Goal: Information Seeking & Learning: Learn about a topic

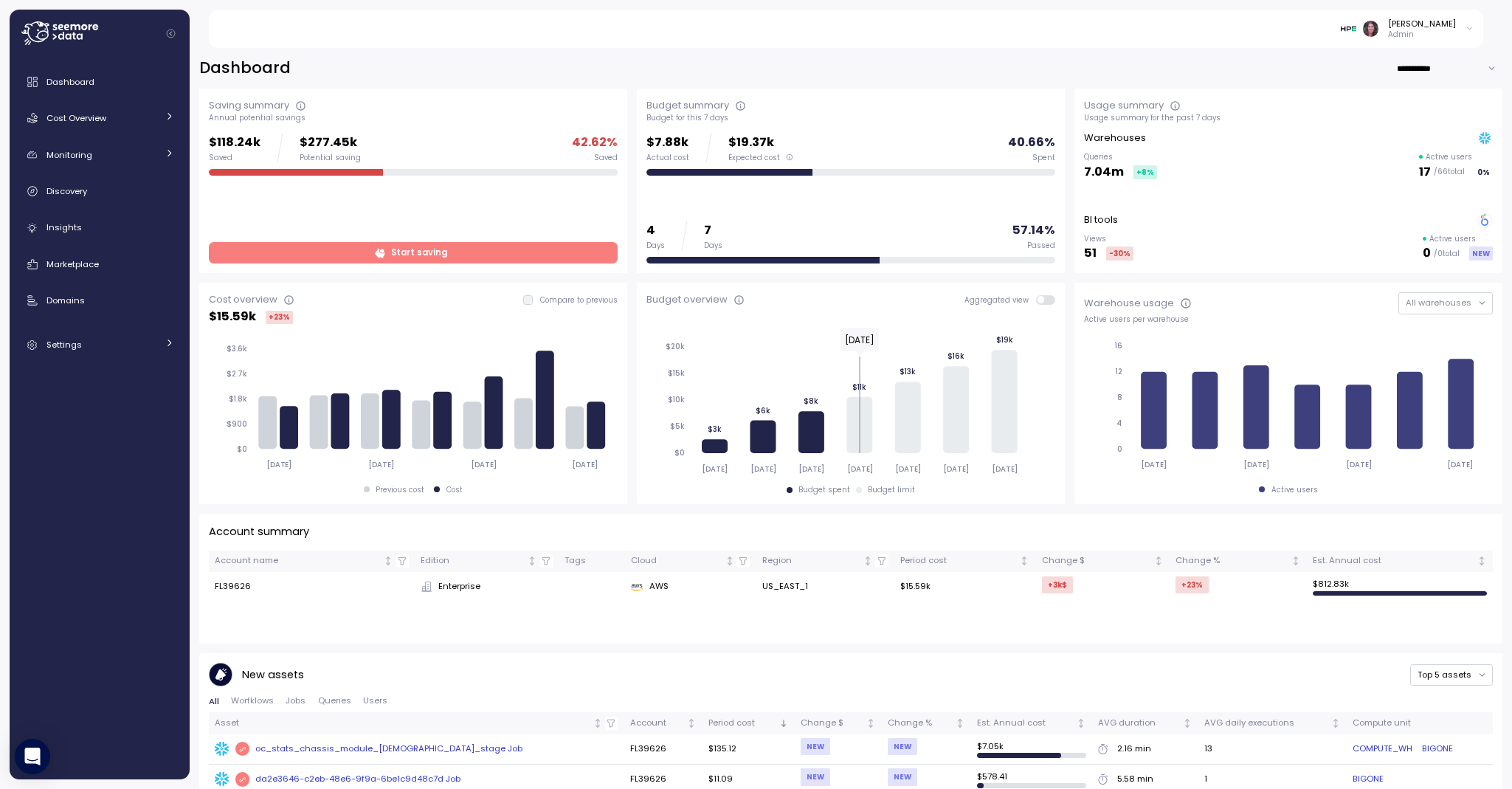
click at [1356, 24] on img at bounding box center [1349, 29] width 16 height 16
click at [1394, 77] on div "enable" at bounding box center [1401, 83] width 97 height 13
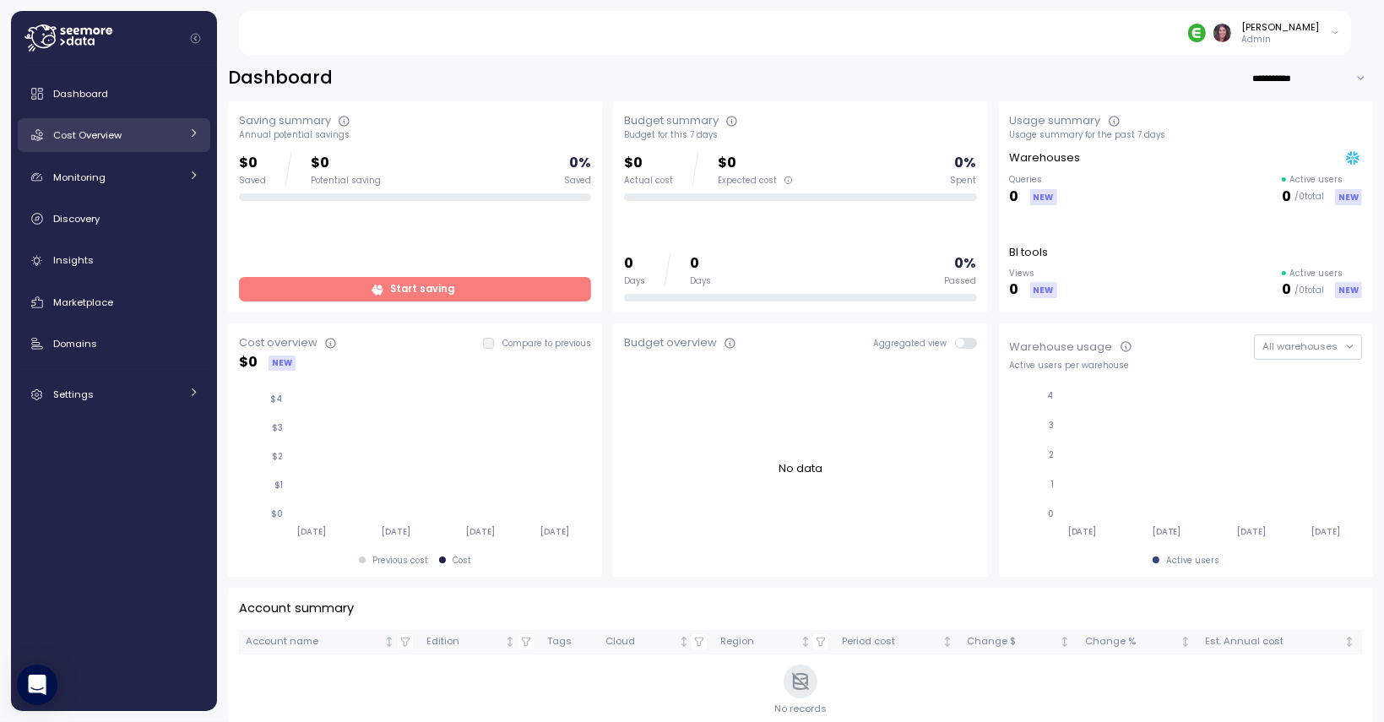
click at [140, 128] on div "Cost Overview" at bounding box center [116, 135] width 127 height 17
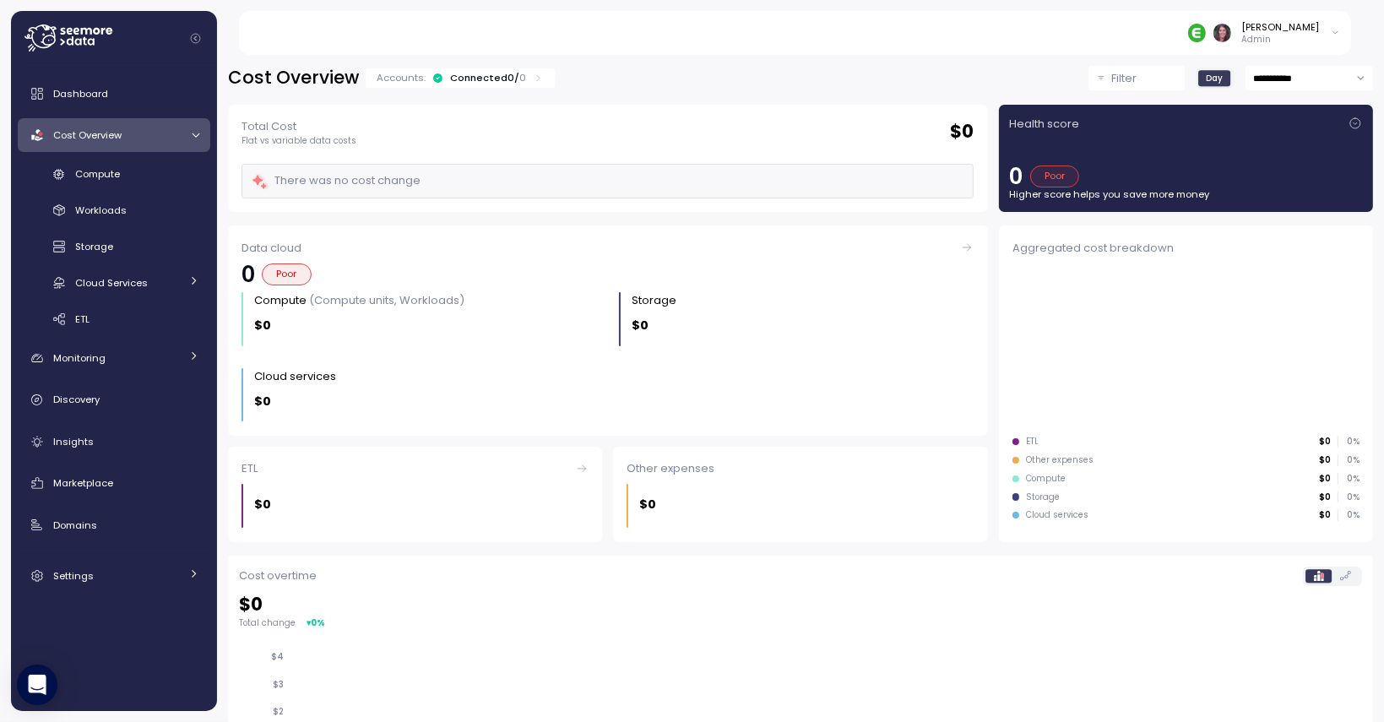
click at [509, 72] on div "Connected 0 / 0" at bounding box center [488, 78] width 76 height 14
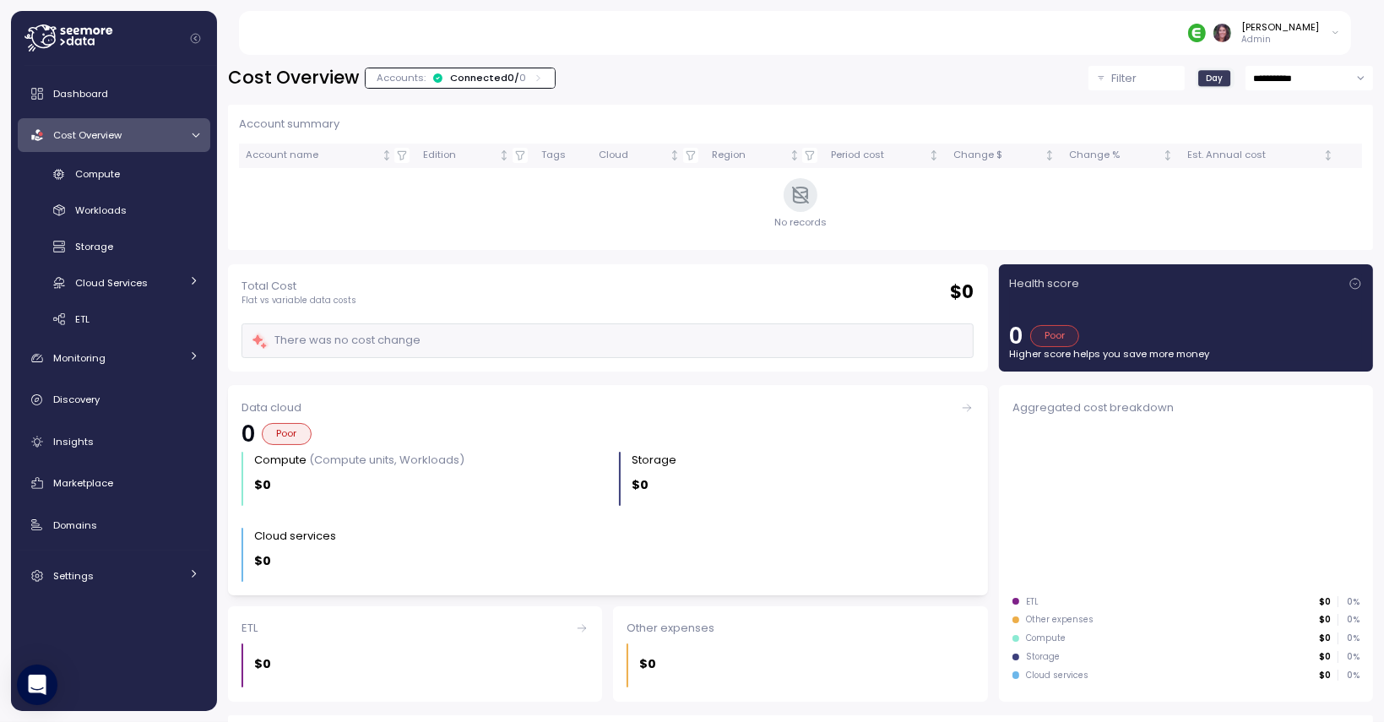
click at [509, 79] on div "Connected 0 / 0" at bounding box center [488, 78] width 76 height 14
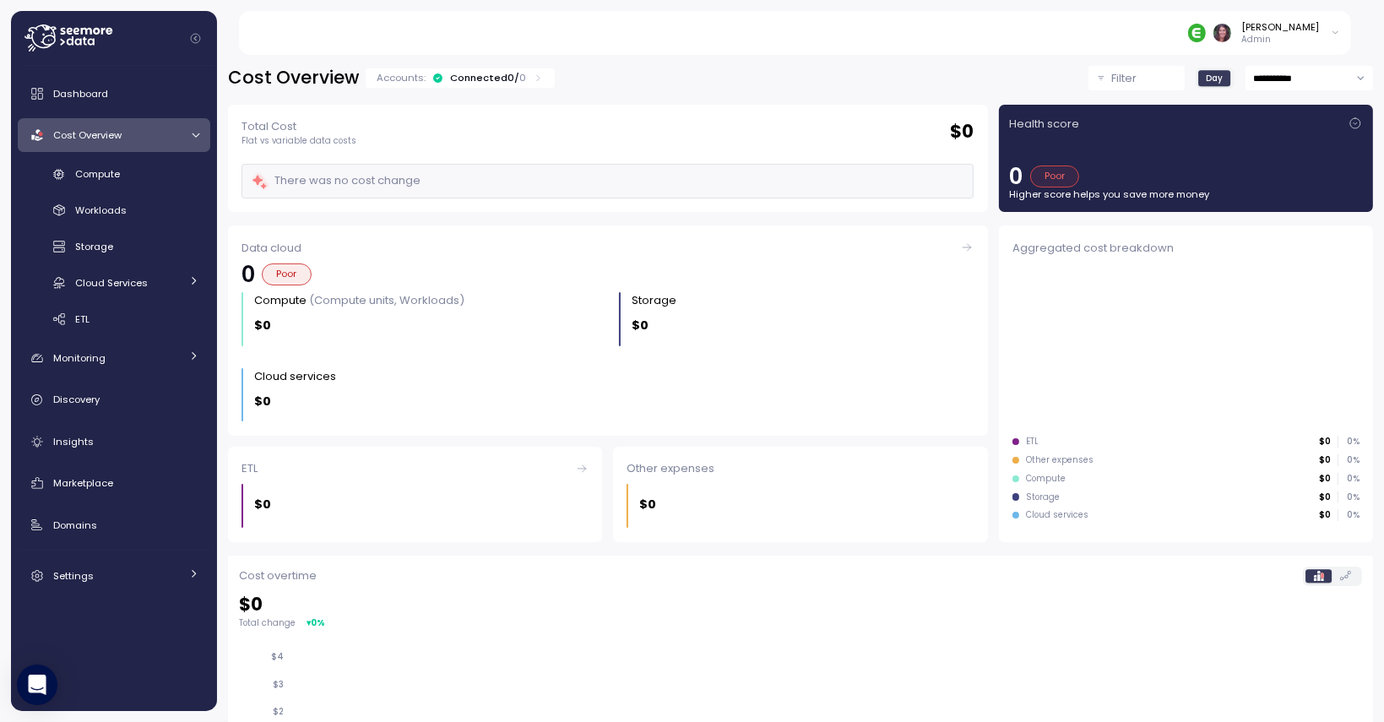
click at [510, 71] on div "Connected 0 / 0" at bounding box center [488, 78] width 76 height 14
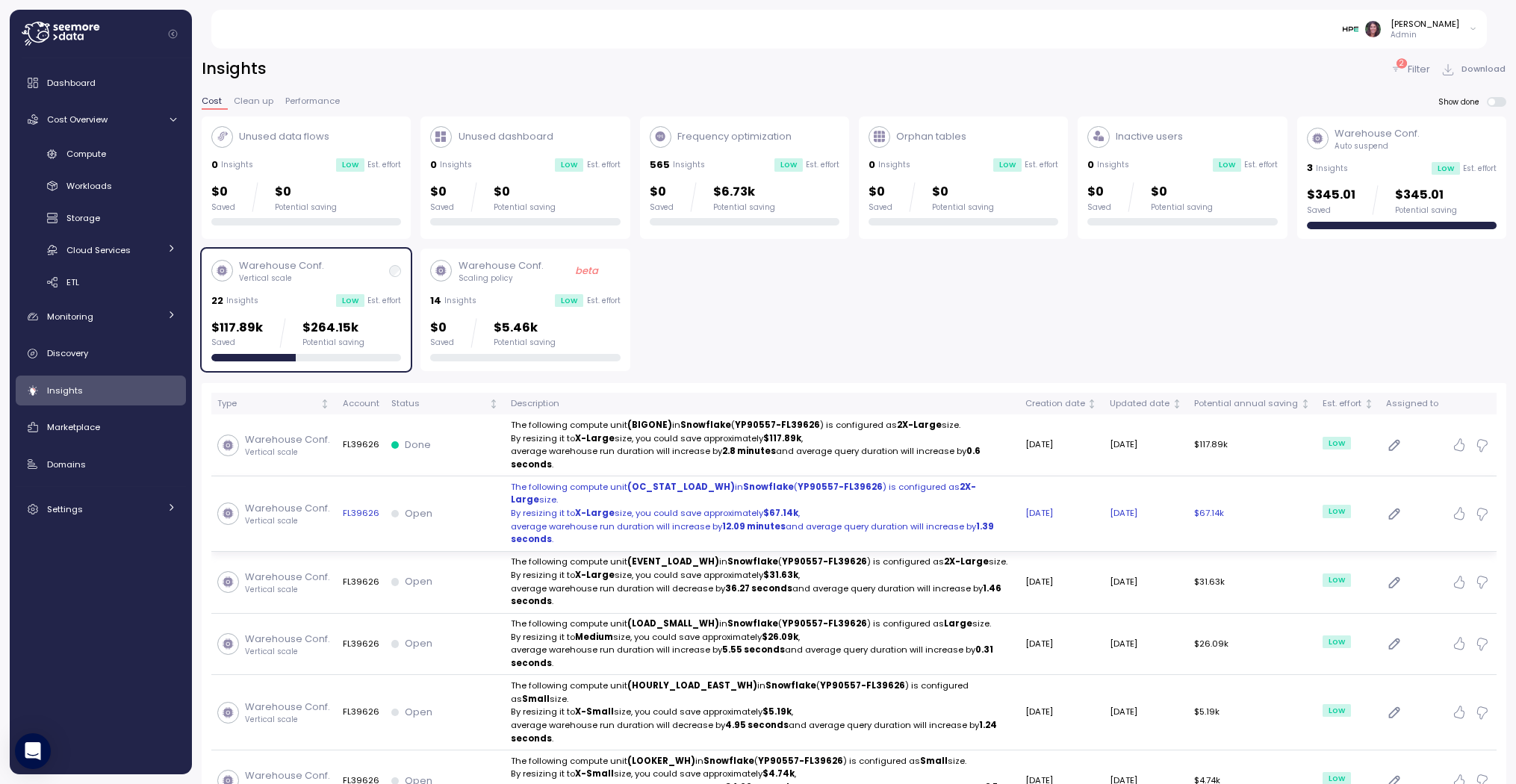
click at [756, 521] on strong "12.09 minutes" at bounding box center [754, 527] width 64 height 12
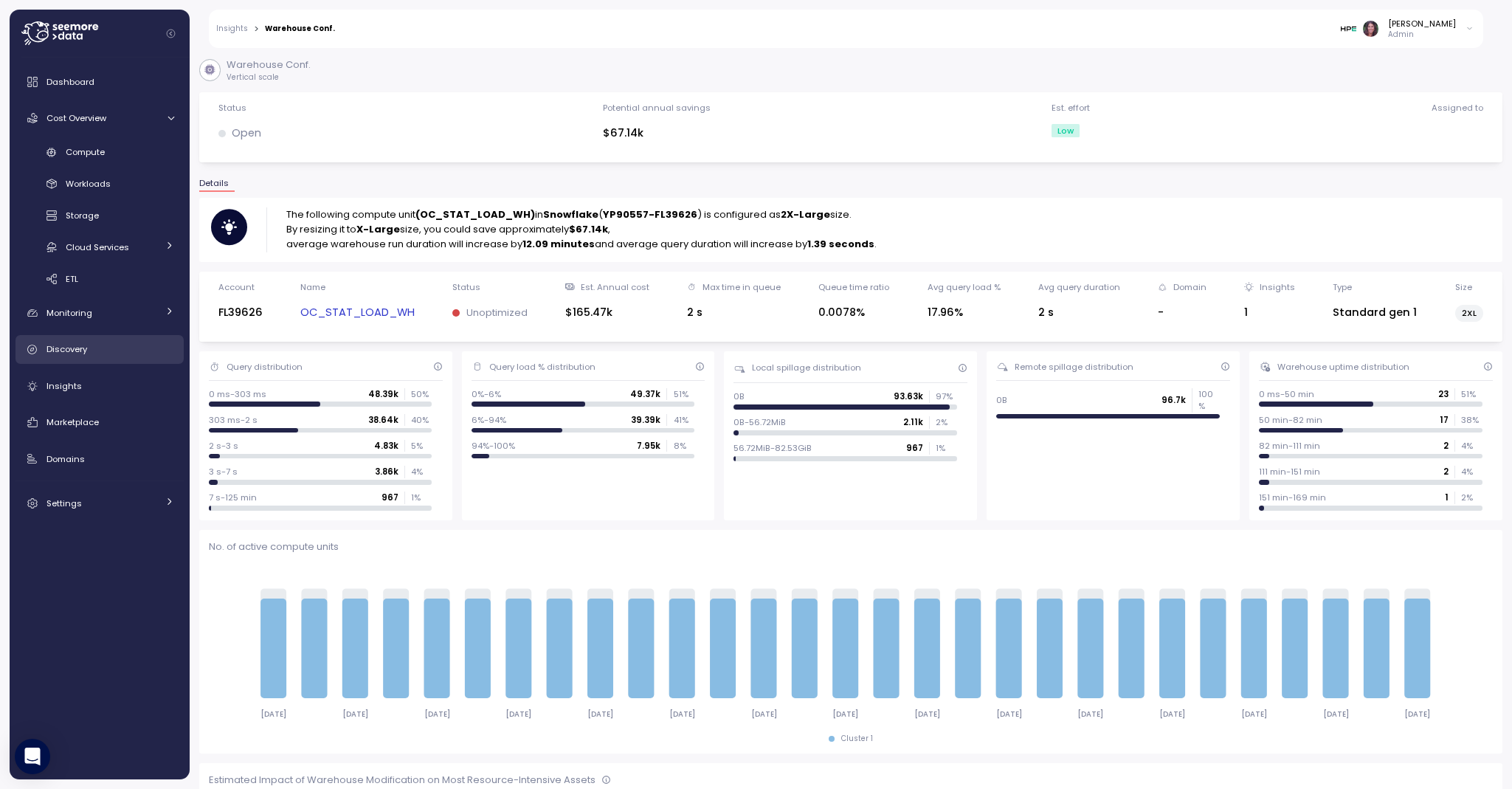
click at [83, 356] on div "Discovery" at bounding box center [110, 349] width 128 height 15
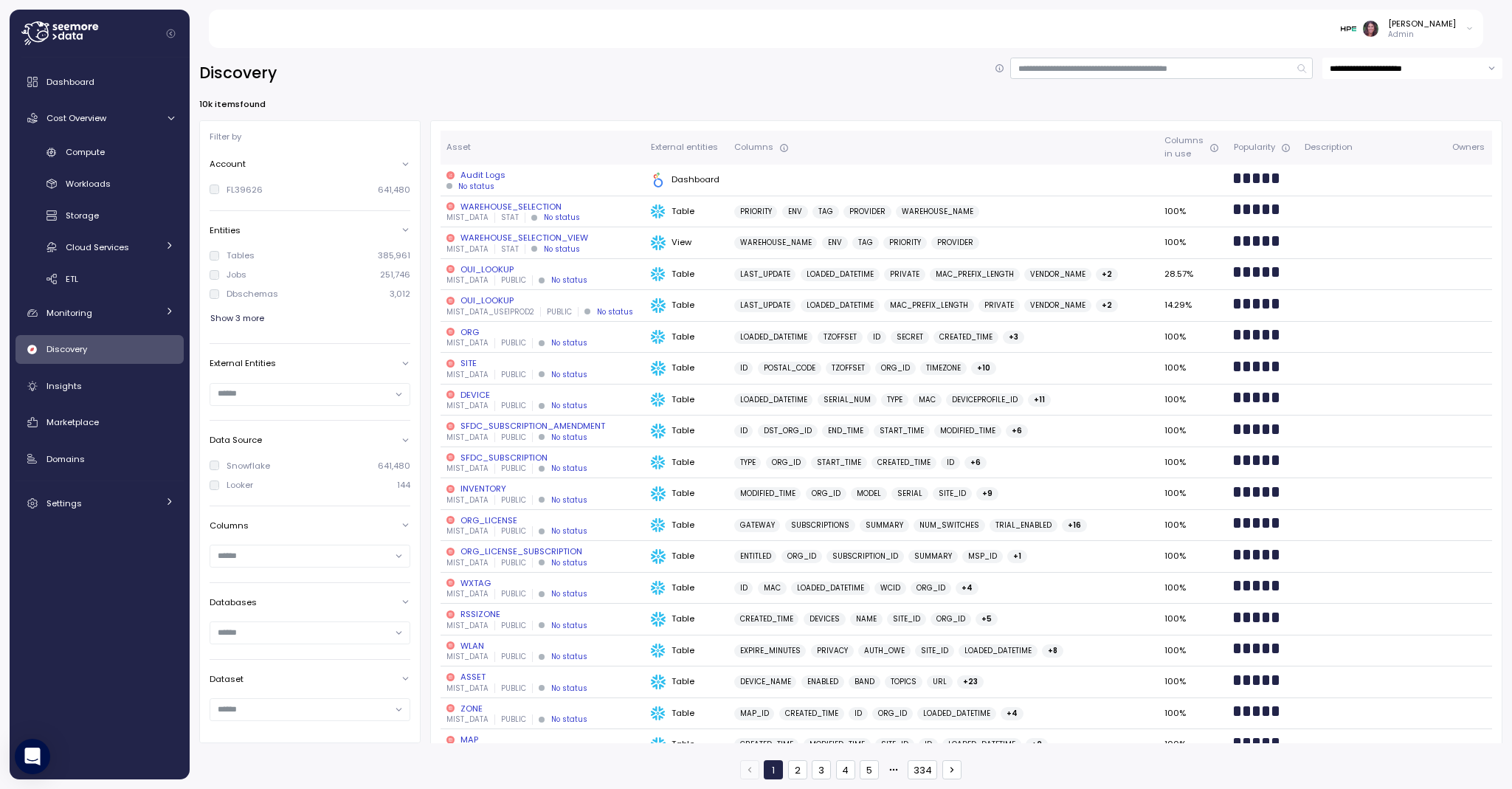
click at [453, 395] on div at bounding box center [450, 394] width 8 height 8
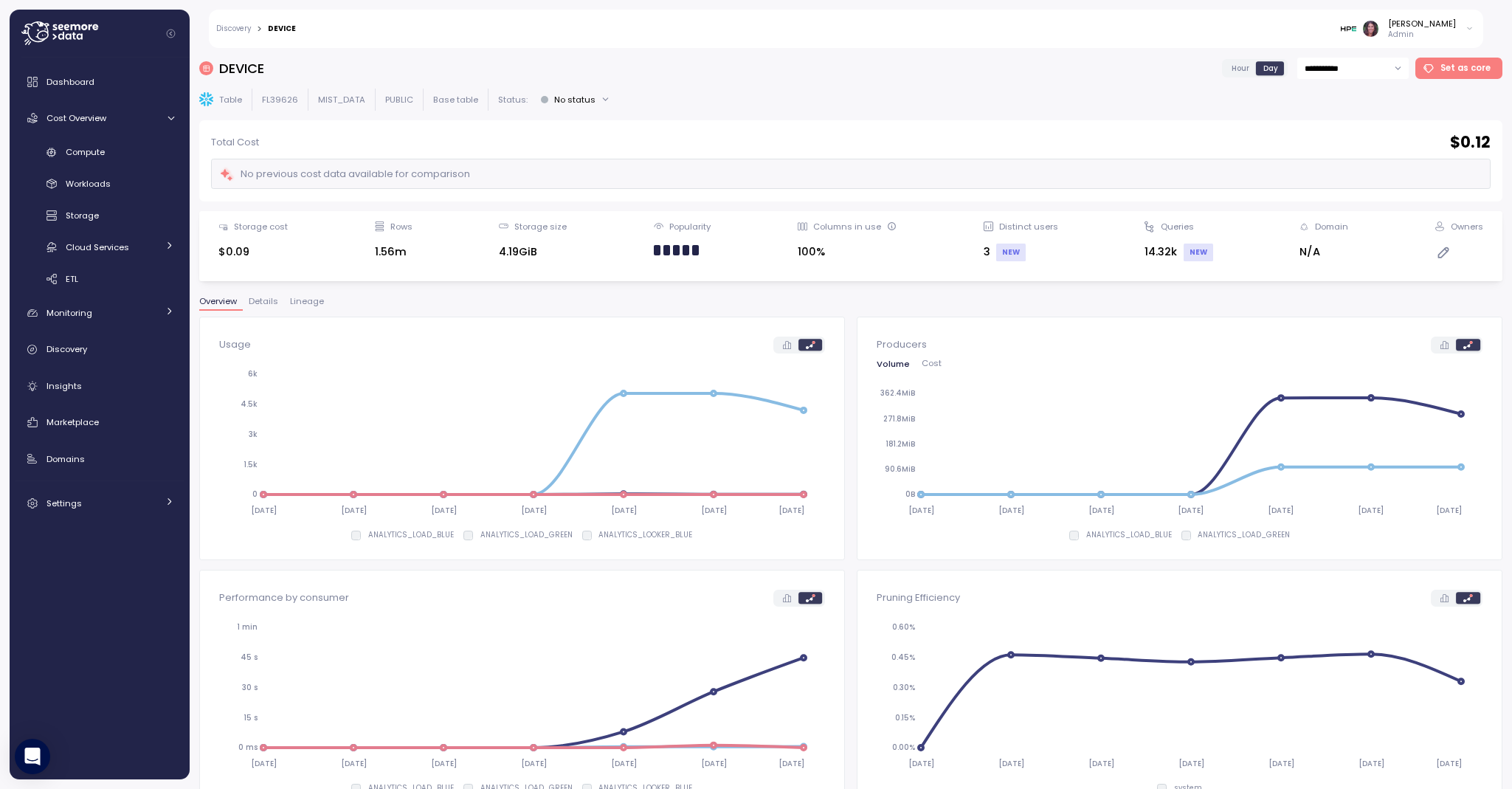
click at [311, 304] on span "Lineage" at bounding box center [307, 301] width 34 height 8
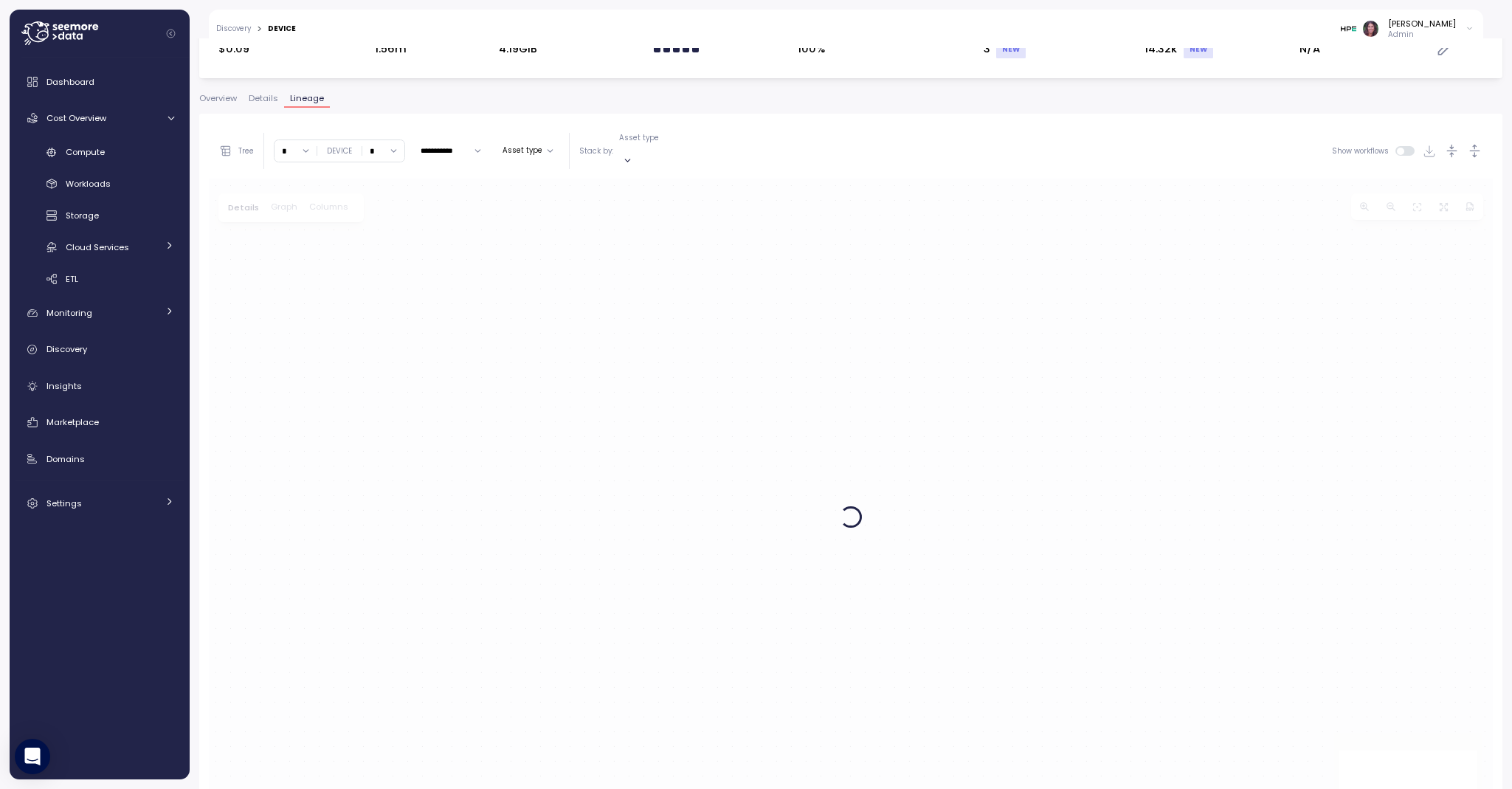
scroll to position [204, 0]
click at [311, 154] on input "*" at bounding box center [295, 150] width 42 height 21
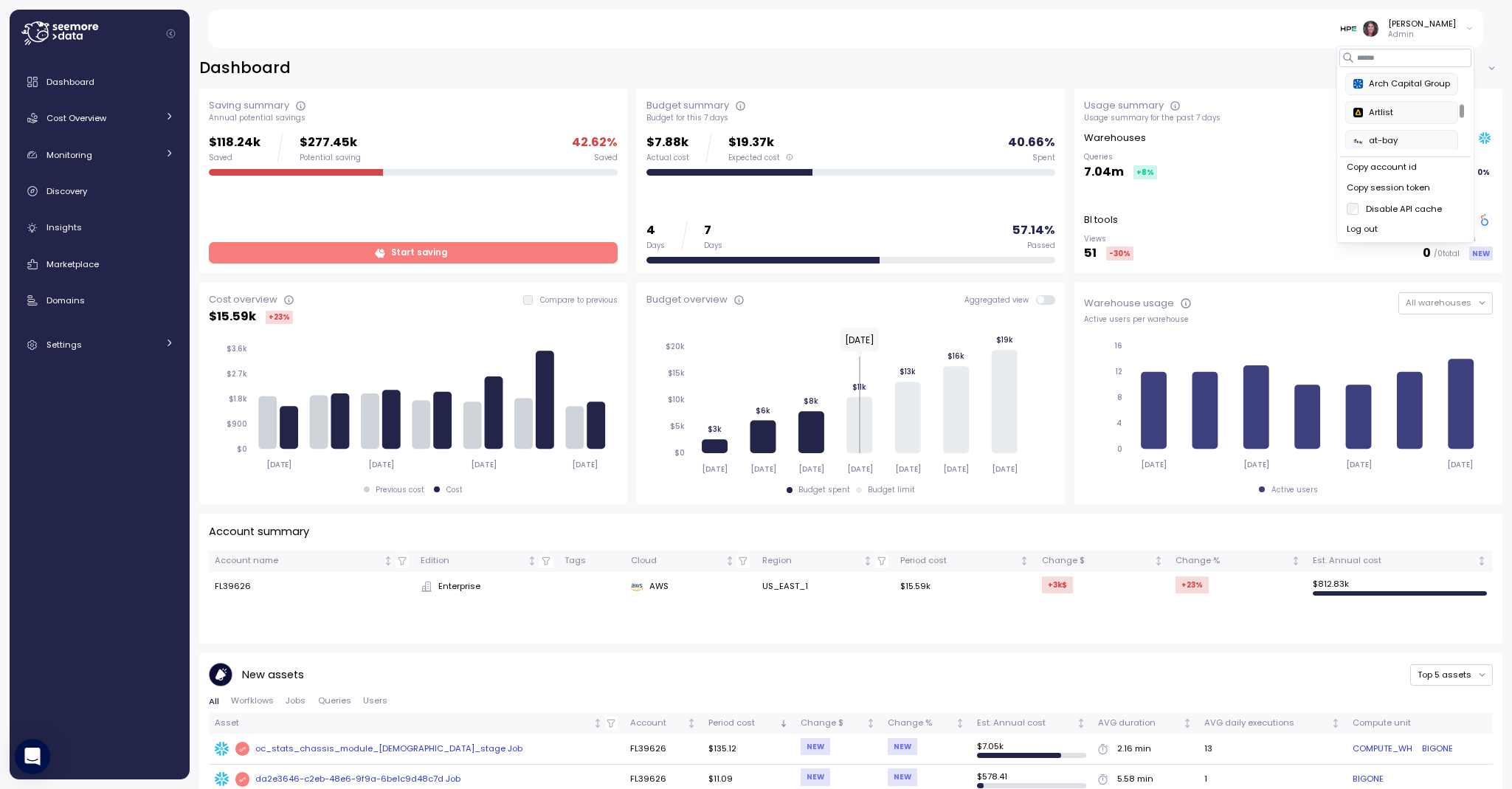
scroll to position [286, 0]
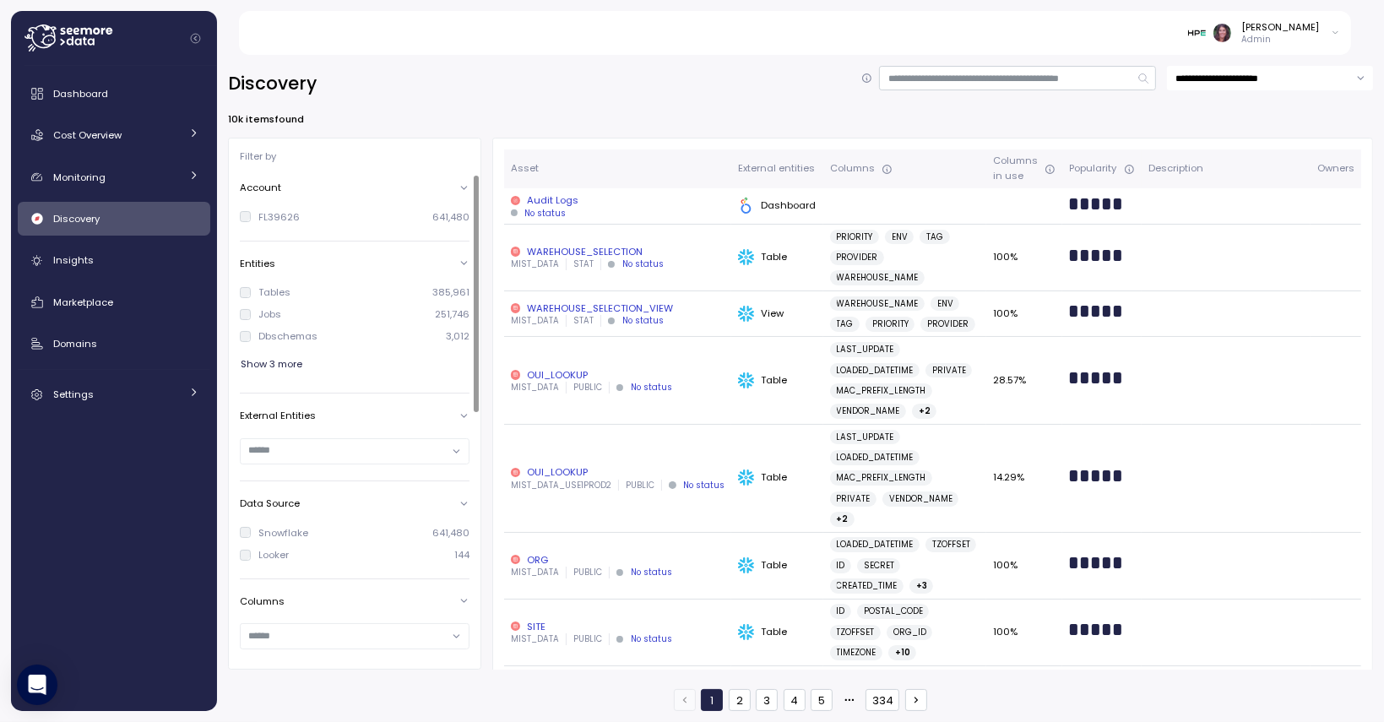
click at [686, 700] on div "MIST_DATA PUBLIC No status" at bounding box center [618, 706] width 214 height 12
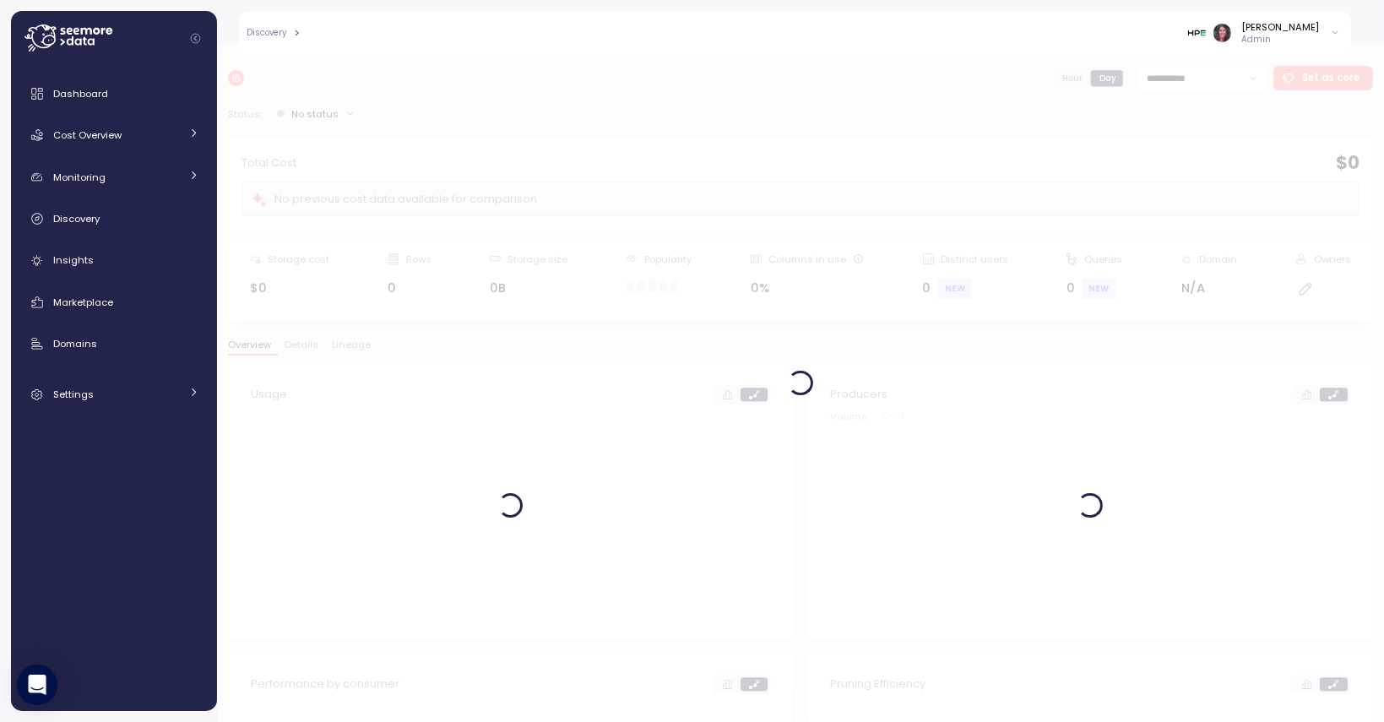
click at [346, 351] on div at bounding box center [800, 383] width 1167 height 678
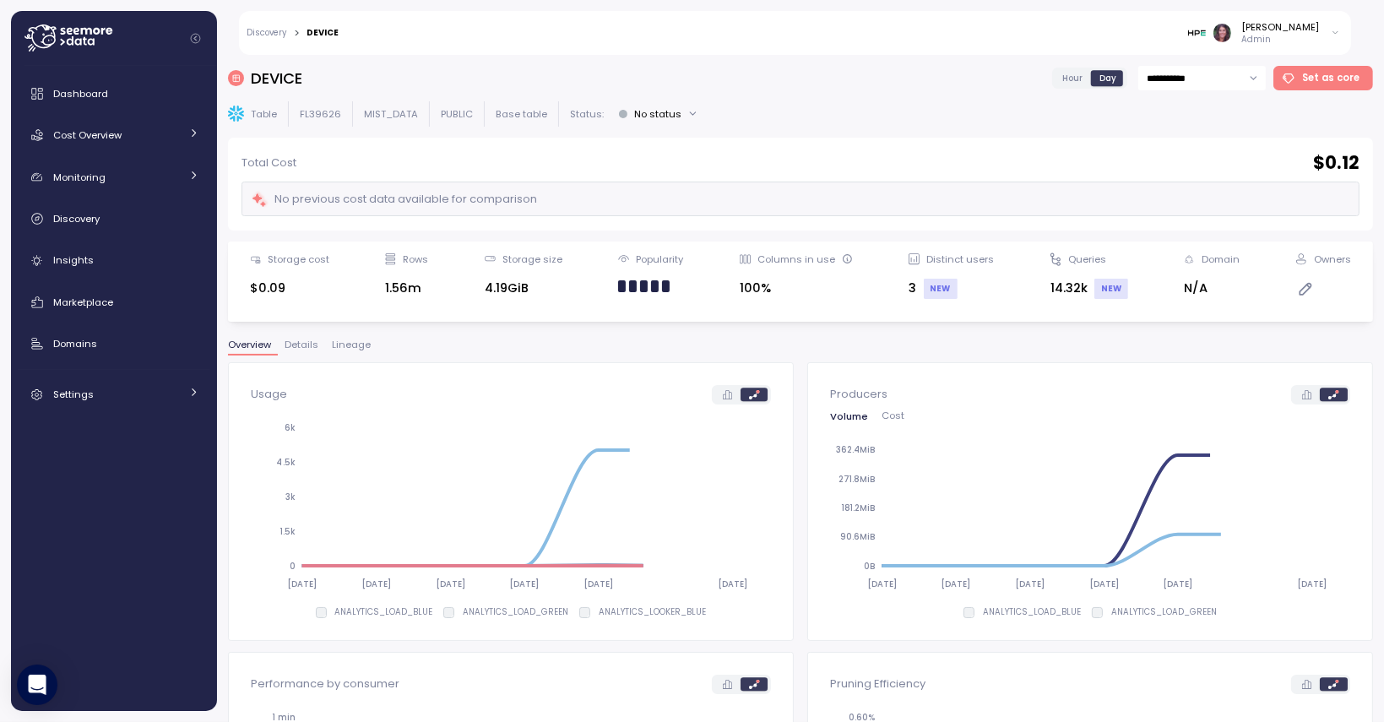
click at [344, 348] on span "Lineage" at bounding box center [351, 344] width 39 height 9
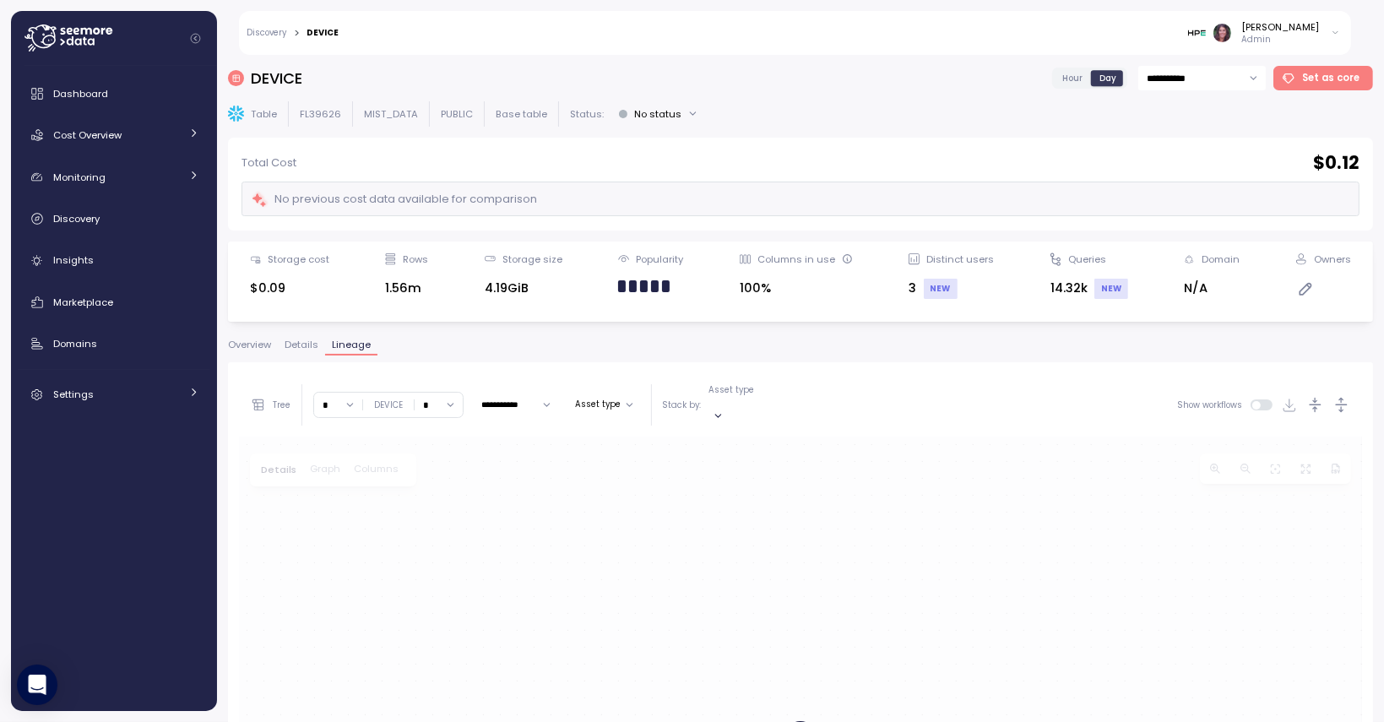
click at [341, 396] on input "*" at bounding box center [338, 405] width 48 height 24
click at [338, 536] on div "4" at bounding box center [338, 547] width 41 height 23
type input "*"
click at [442, 394] on input "*" at bounding box center [439, 405] width 48 height 24
click at [426, 524] on span "3" at bounding box center [427, 524] width 6 height 15
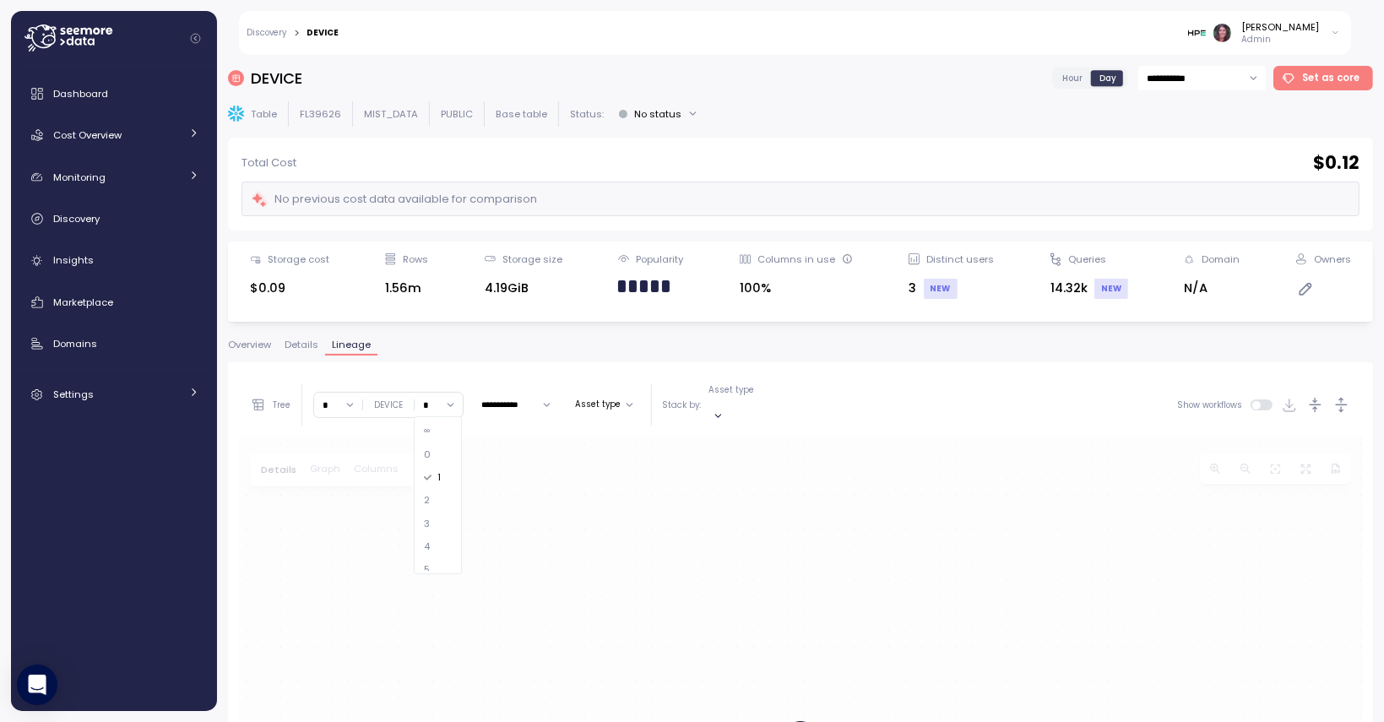
type input "*"
click at [1206, 34] on img at bounding box center [1197, 33] width 18 height 18
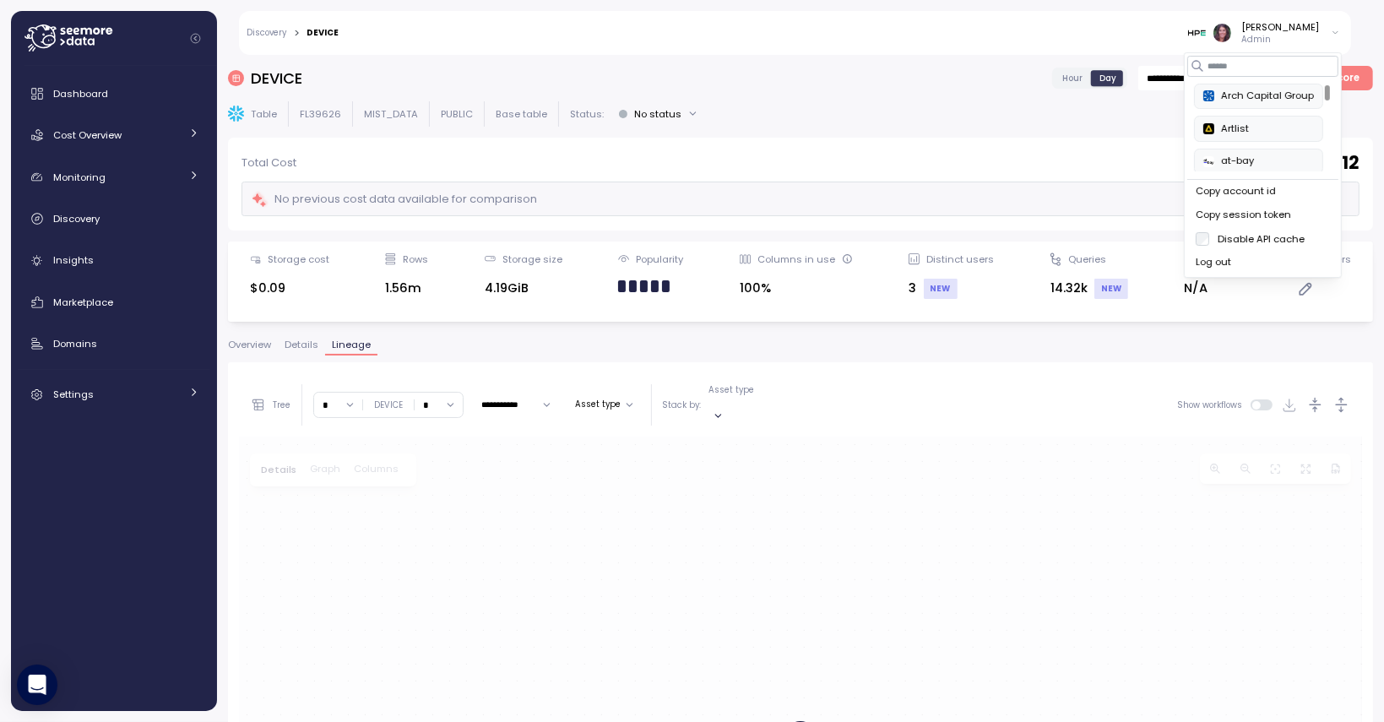
click at [1261, 131] on div "Artlist" at bounding box center [1259, 129] width 111 height 15
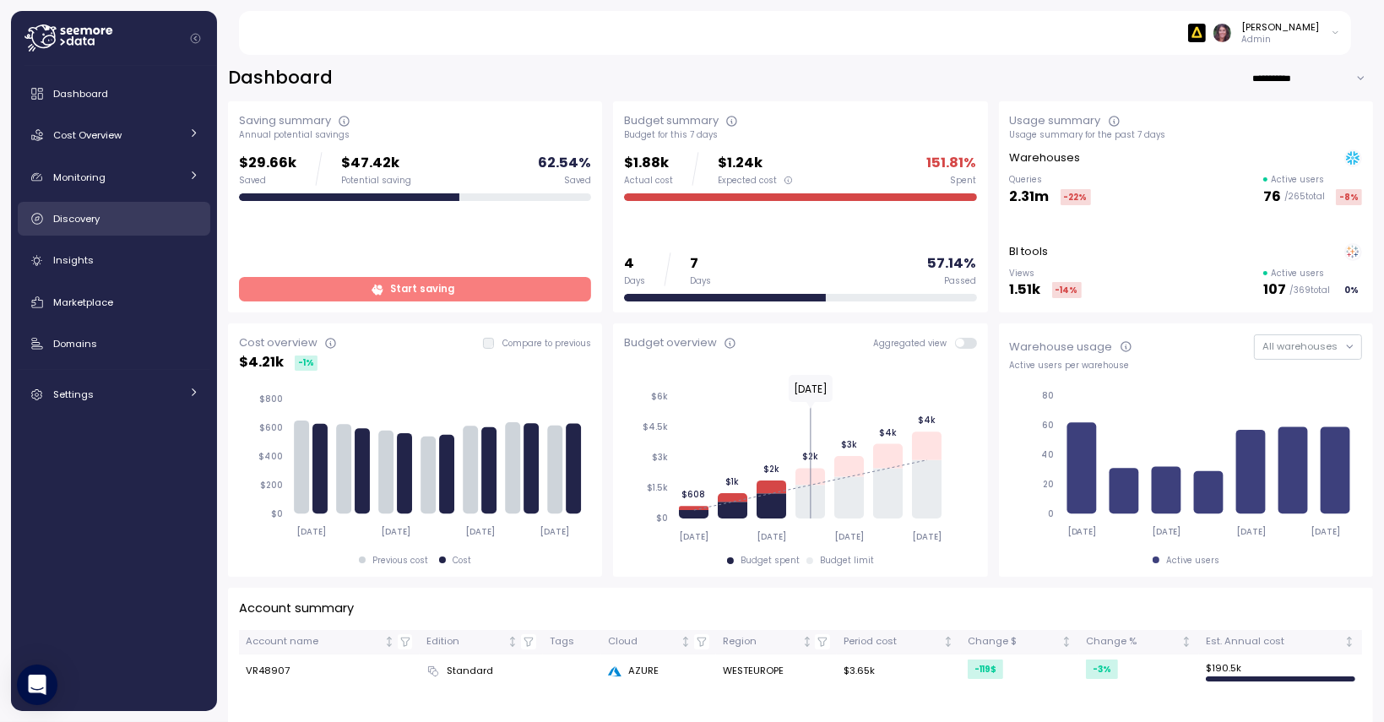
click at [101, 223] on div "Discovery" at bounding box center [126, 218] width 146 height 17
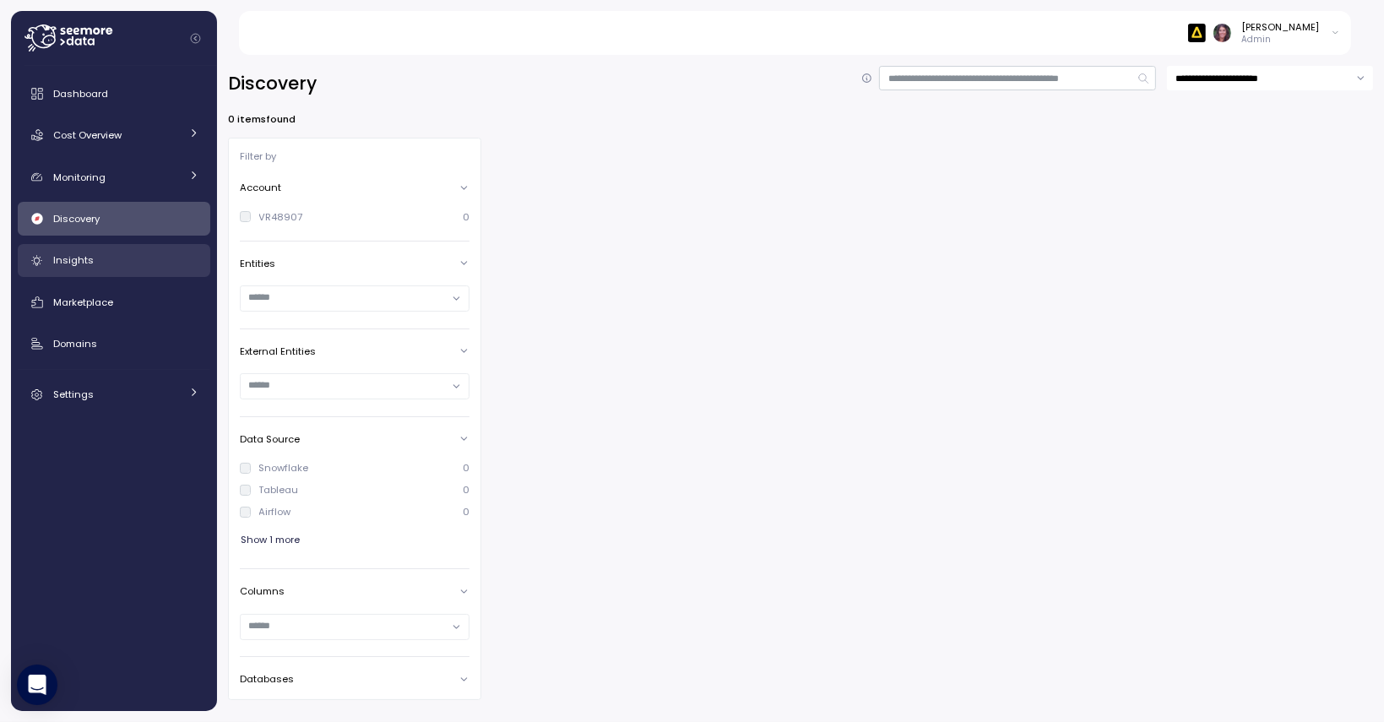
click at [76, 261] on span "Insights" at bounding box center [73, 260] width 41 height 14
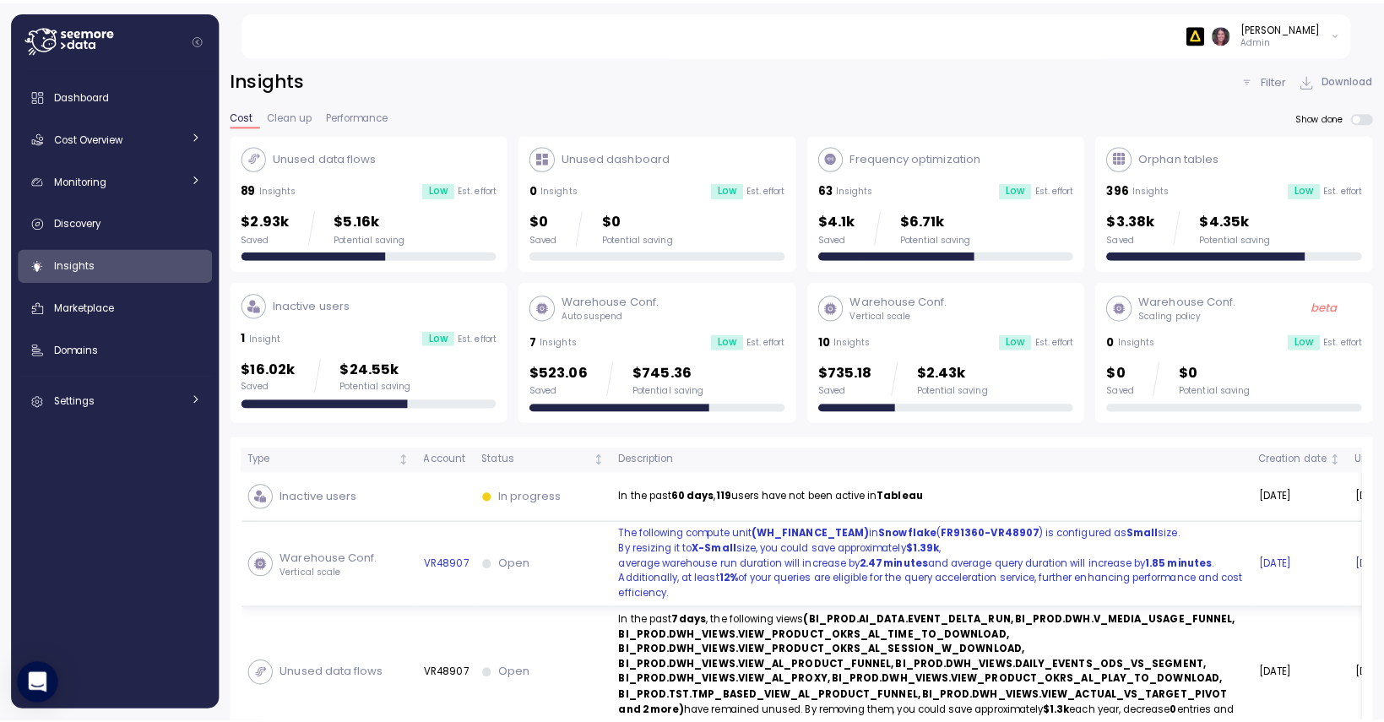
scroll to position [86, 0]
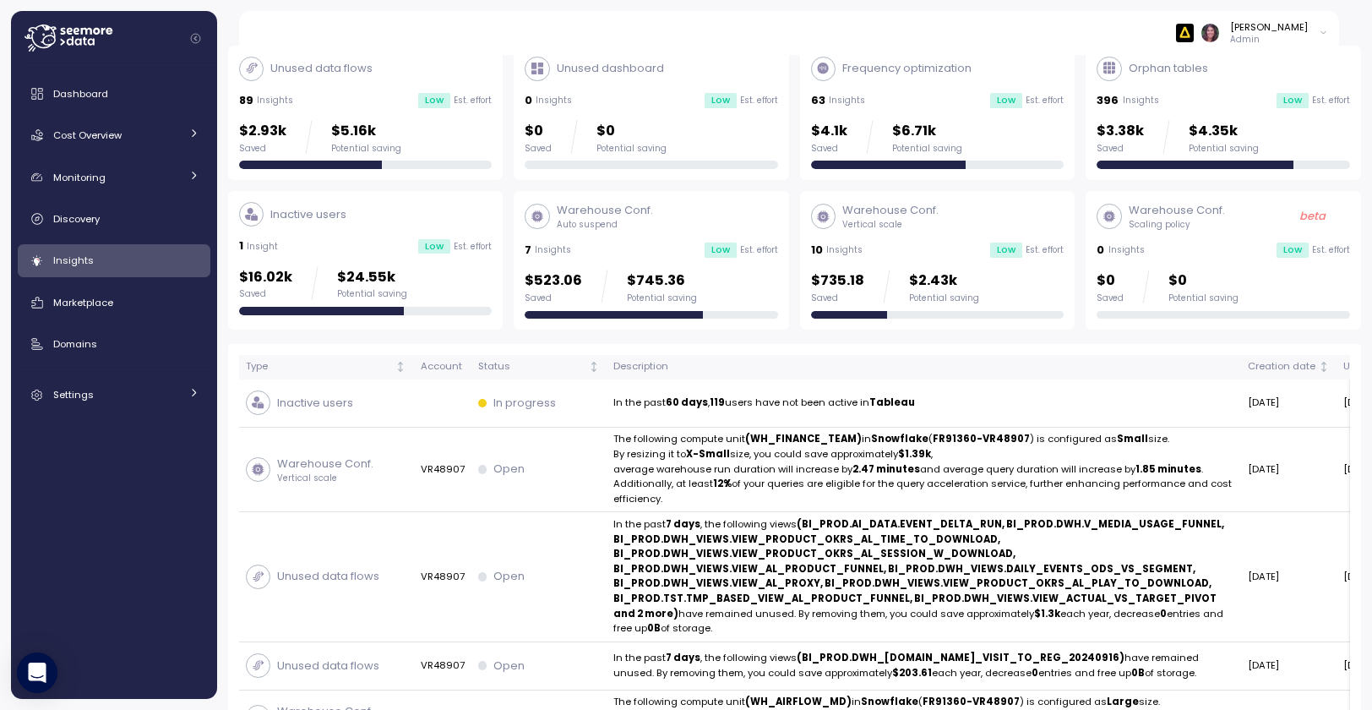
click at [378, 128] on p "$5.16k" at bounding box center [366, 131] width 70 height 23
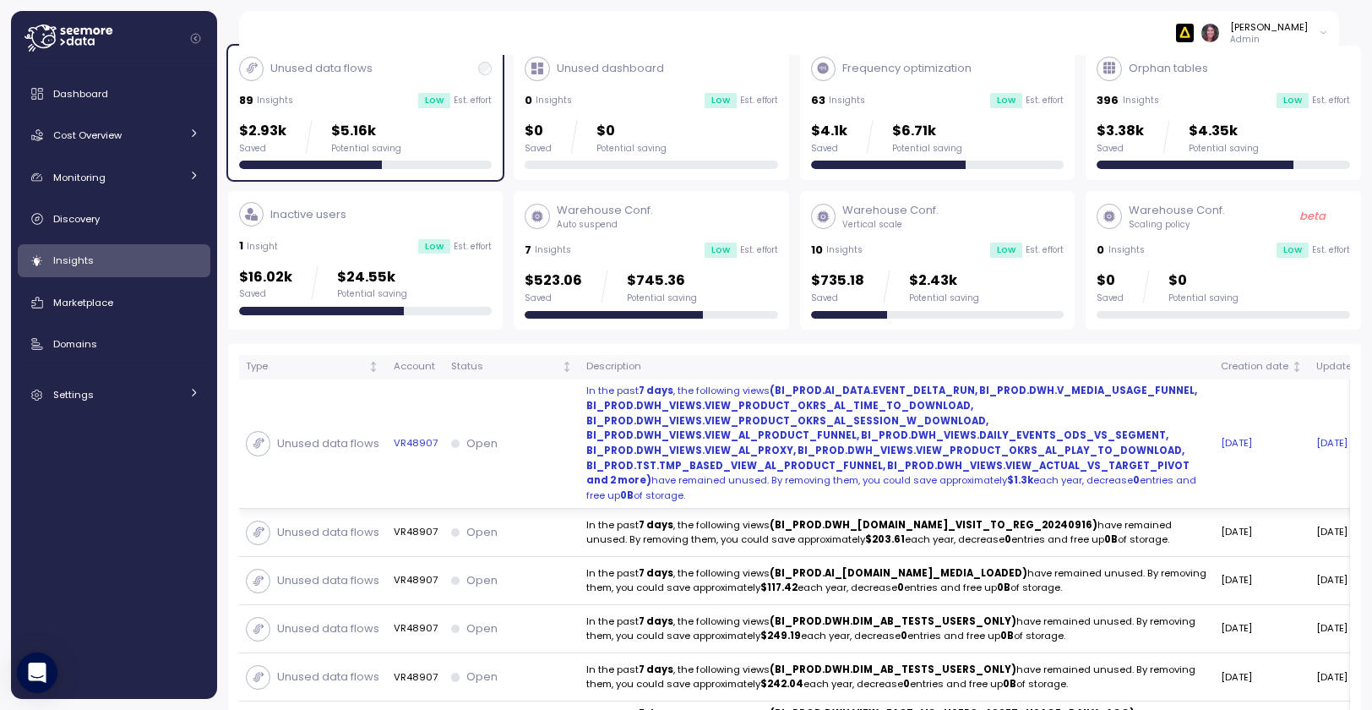
click at [734, 474] on strong "(BI_PROD.AI_DATA.EVENT_DELTA_RUN, BI_PROD.DWH.V_MEDIA_USAGE_FUNNEL, BI_PROD.DWH…" at bounding box center [891, 434] width 611 height 103
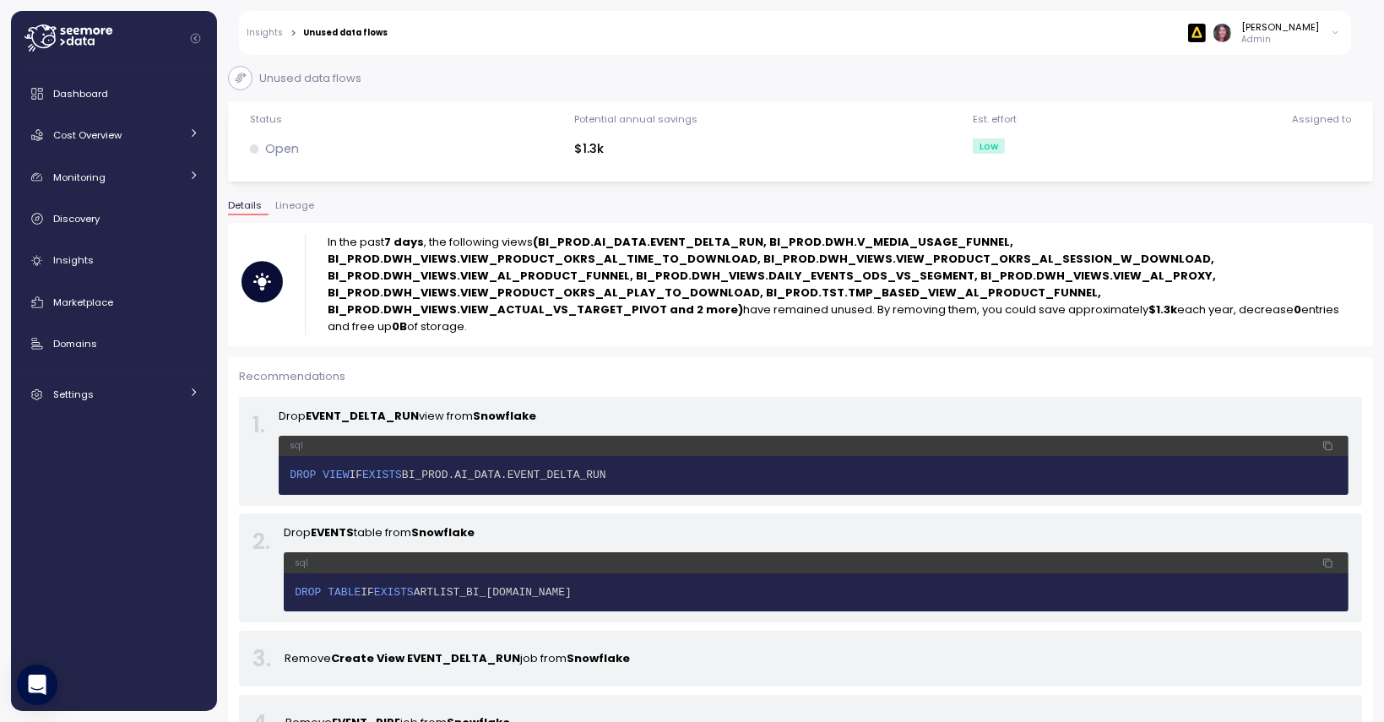
click at [301, 207] on span "Lineage" at bounding box center [294, 205] width 39 height 9
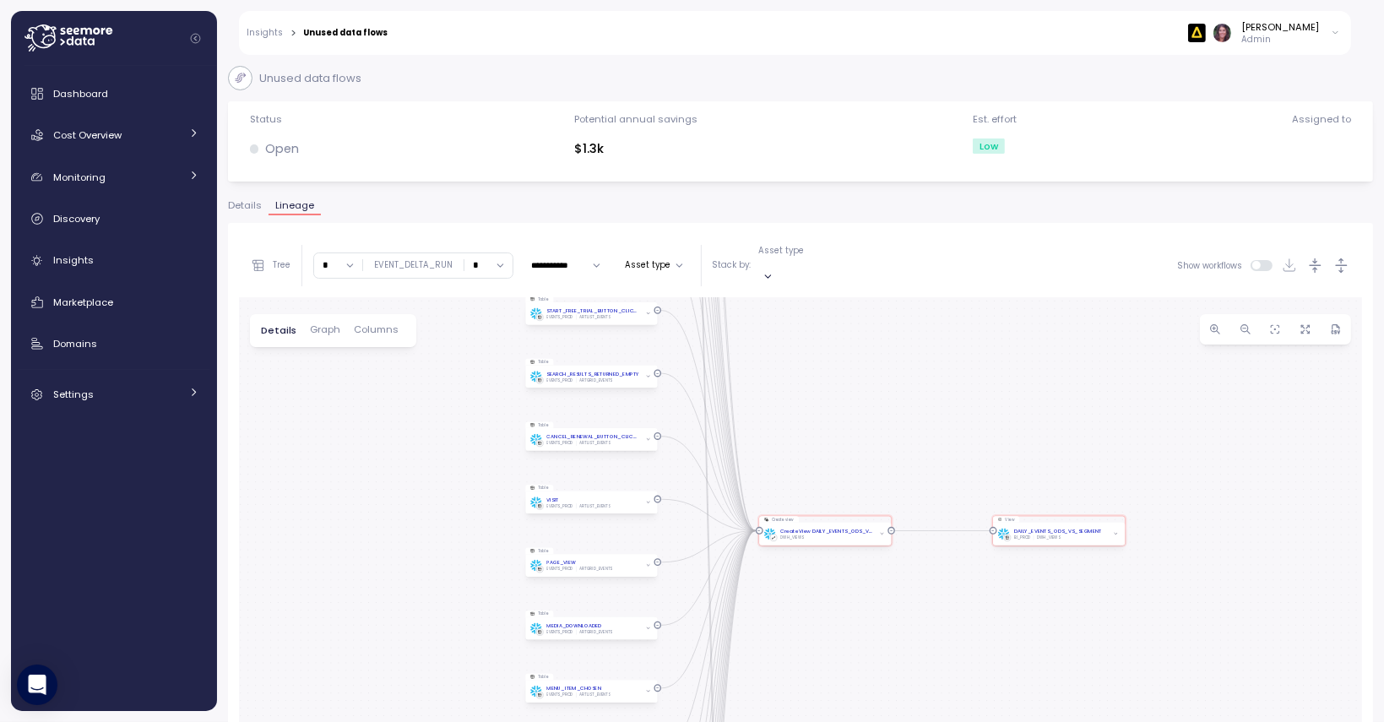
click at [480, 297] on div "0 0 0 0 0 0 0 0 0 0 0 0 0 0 0 0 0 0 0 0 0 0 0 0 0 0 0 0 0 0 0 0 0 0 0 0 0 0 0 0…" at bounding box center [800, 593] width 1123 height 593
click at [499, 257] on input "*" at bounding box center [489, 265] width 48 height 24
click at [474, 385] on span "3" at bounding box center [475, 384] width 6 height 15
type input "*"
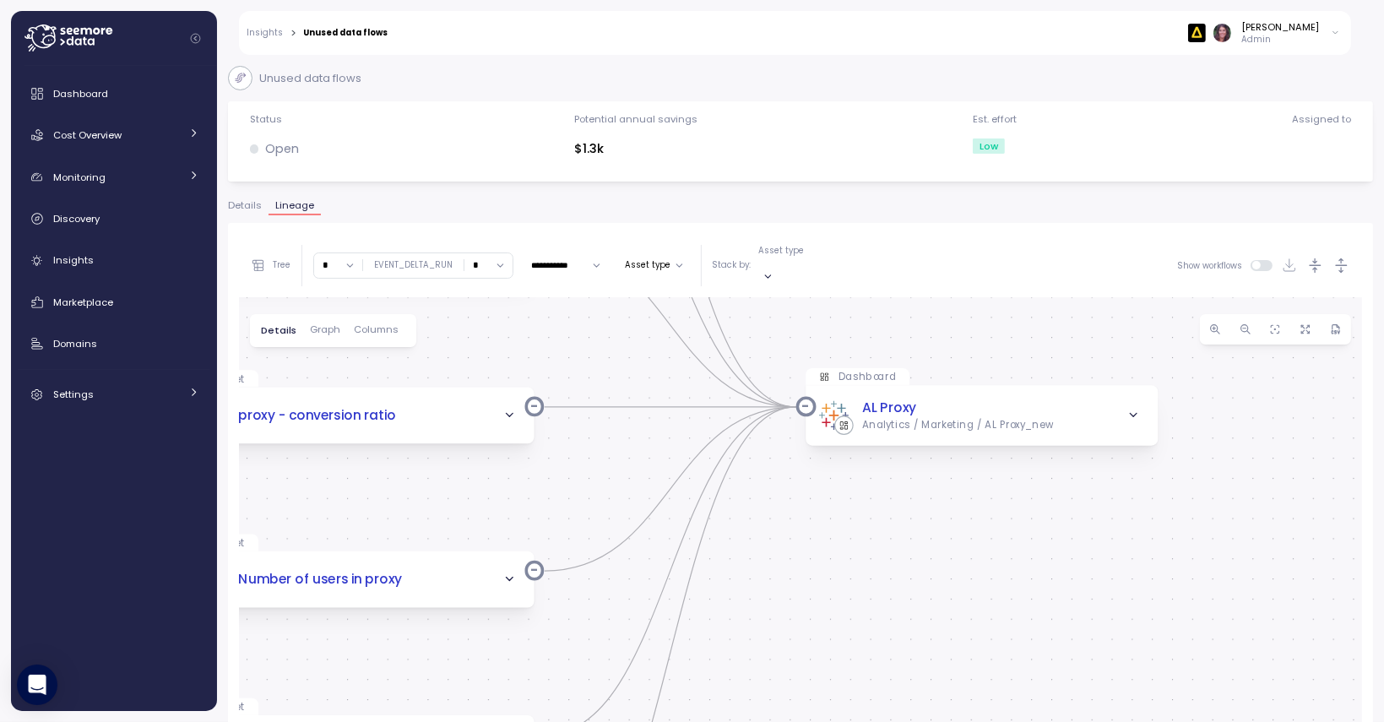
click at [368, 325] on span "Columns" at bounding box center [376, 329] width 45 height 9
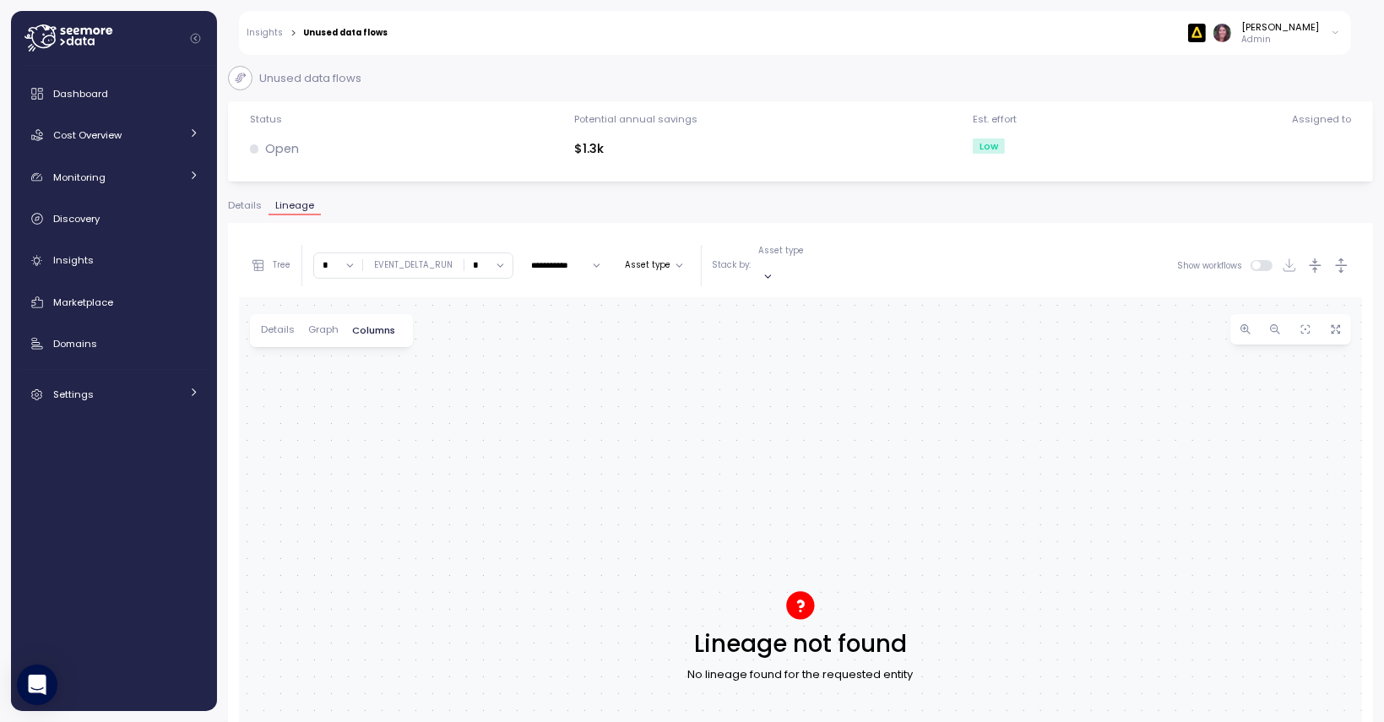
click at [265, 330] on div "Details Graph Columns" at bounding box center [332, 330] width 164 height 33
click at [269, 324] on div "Details Graph Columns" at bounding box center [332, 330] width 164 height 33
click at [280, 323] on div "Details Graph Columns" at bounding box center [332, 330] width 164 height 33
click at [273, 334] on div at bounding box center [800, 593] width 1123 height 593
click at [267, 325] on span "Details" at bounding box center [278, 329] width 34 height 9
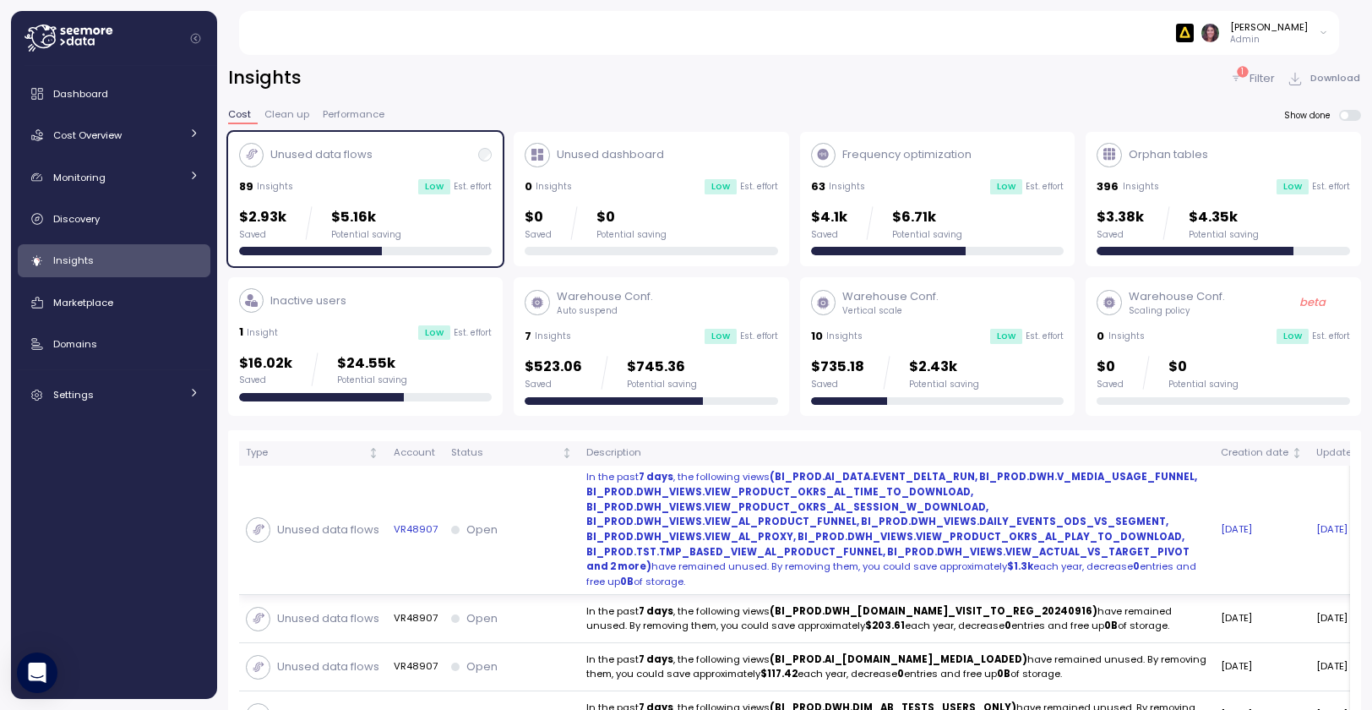
click at [767, 512] on strong "(BI_PROD.AI_DATA.EVENT_DELTA_RUN, BI_PROD.DWH.V_MEDIA_USAGE_FUNNEL, BI_PROD.DWH…" at bounding box center [891, 521] width 611 height 103
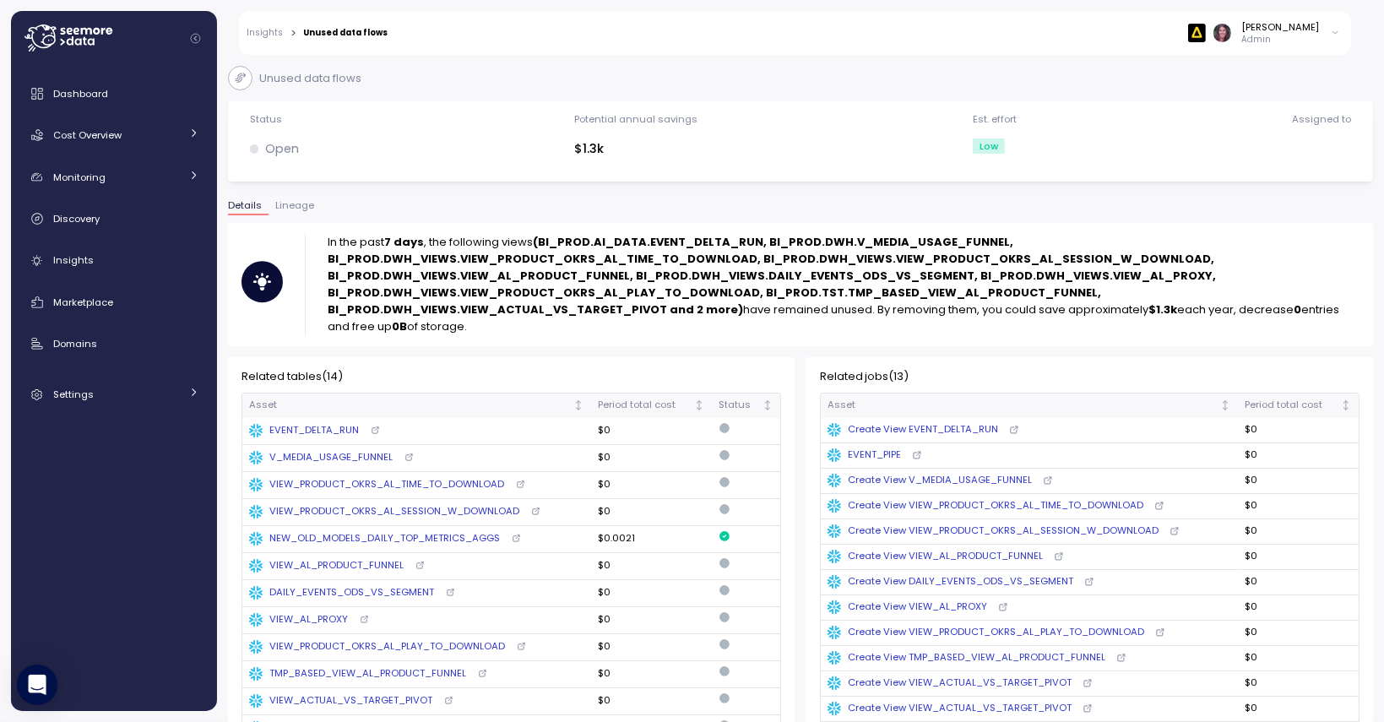
click at [277, 204] on span "Lineage" at bounding box center [294, 205] width 39 height 9
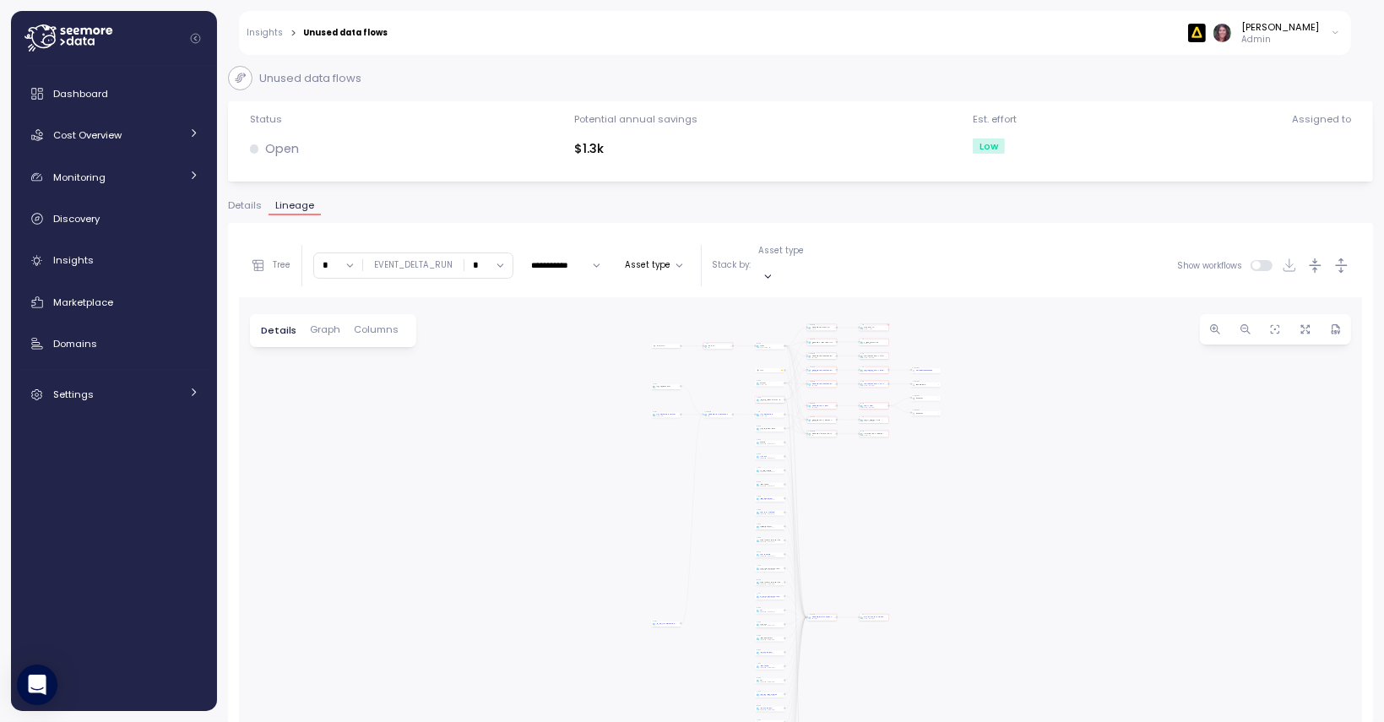
click at [291, 207] on span "Lineage" at bounding box center [294, 205] width 39 height 9
click at [822, 473] on div "download to play" at bounding box center [808, 476] width 35 height 6
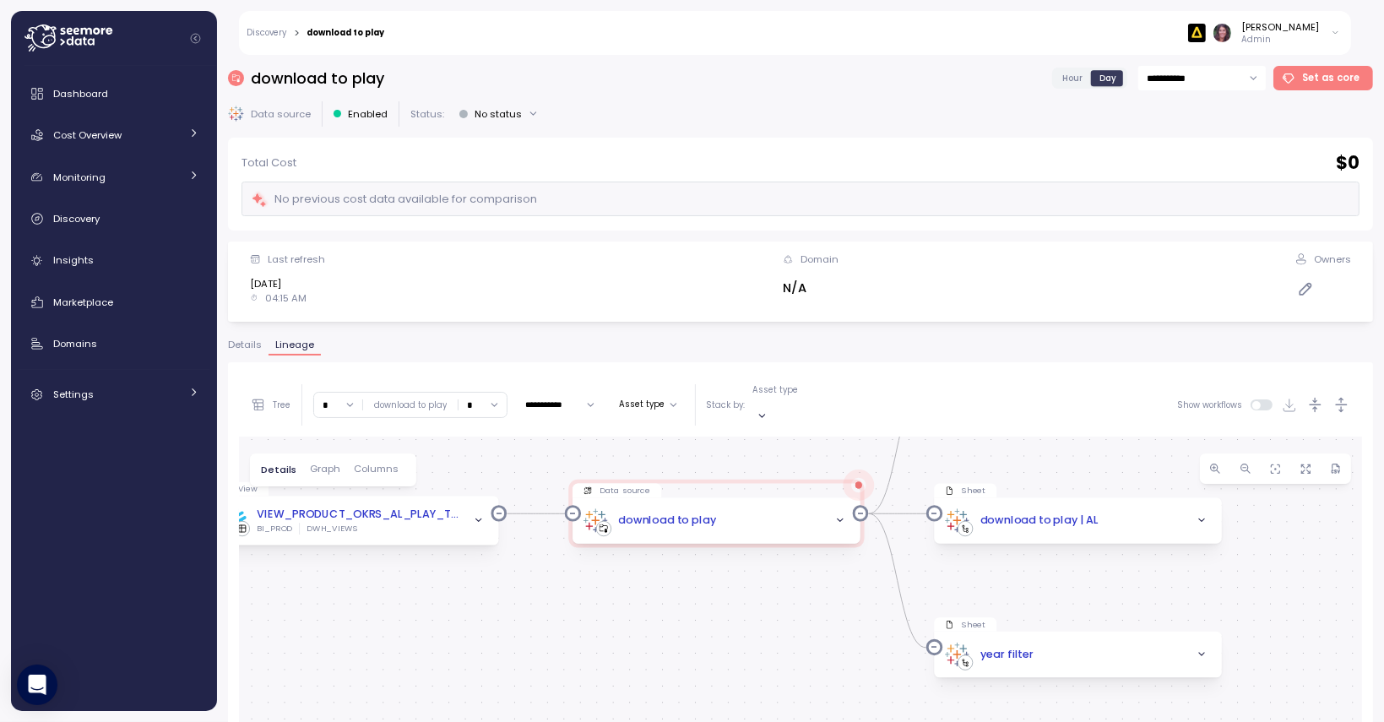
click at [378, 465] on span "Columns" at bounding box center [376, 469] width 45 height 9
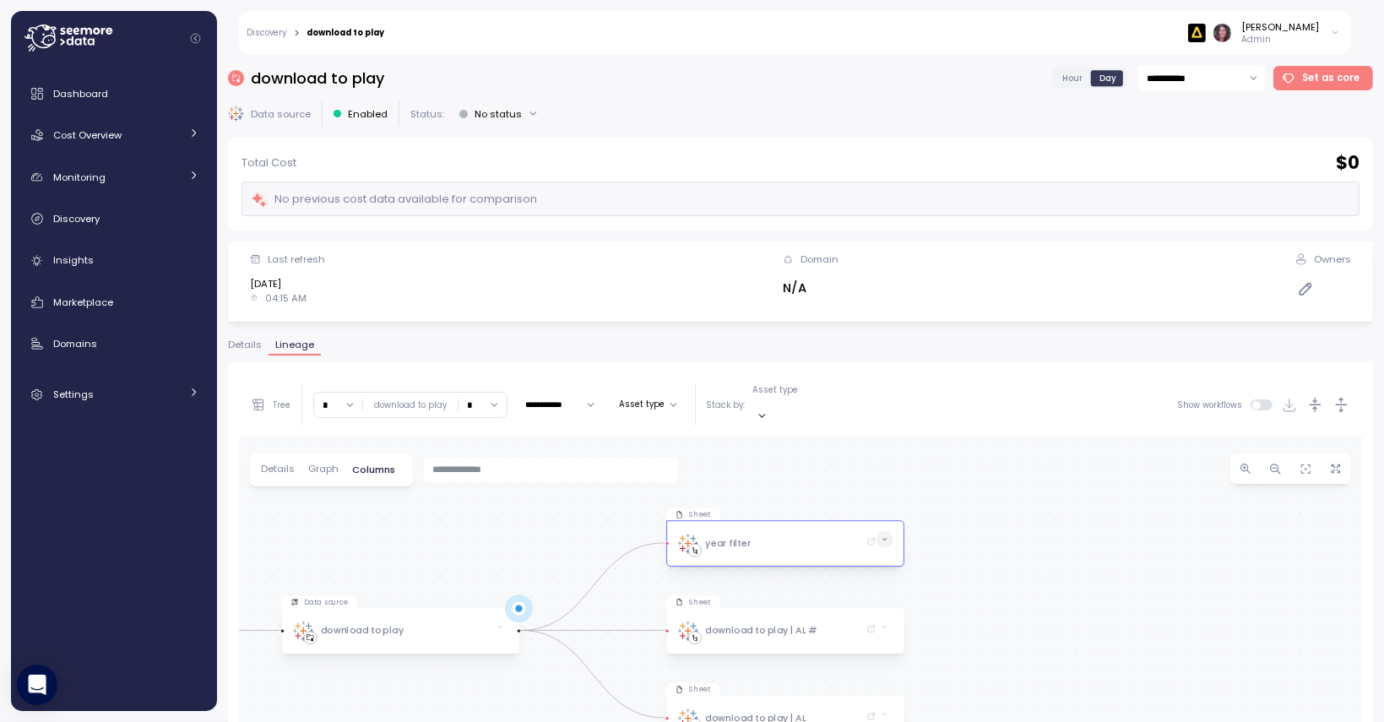
click at [884, 539] on icon at bounding box center [885, 540] width 3 height 2
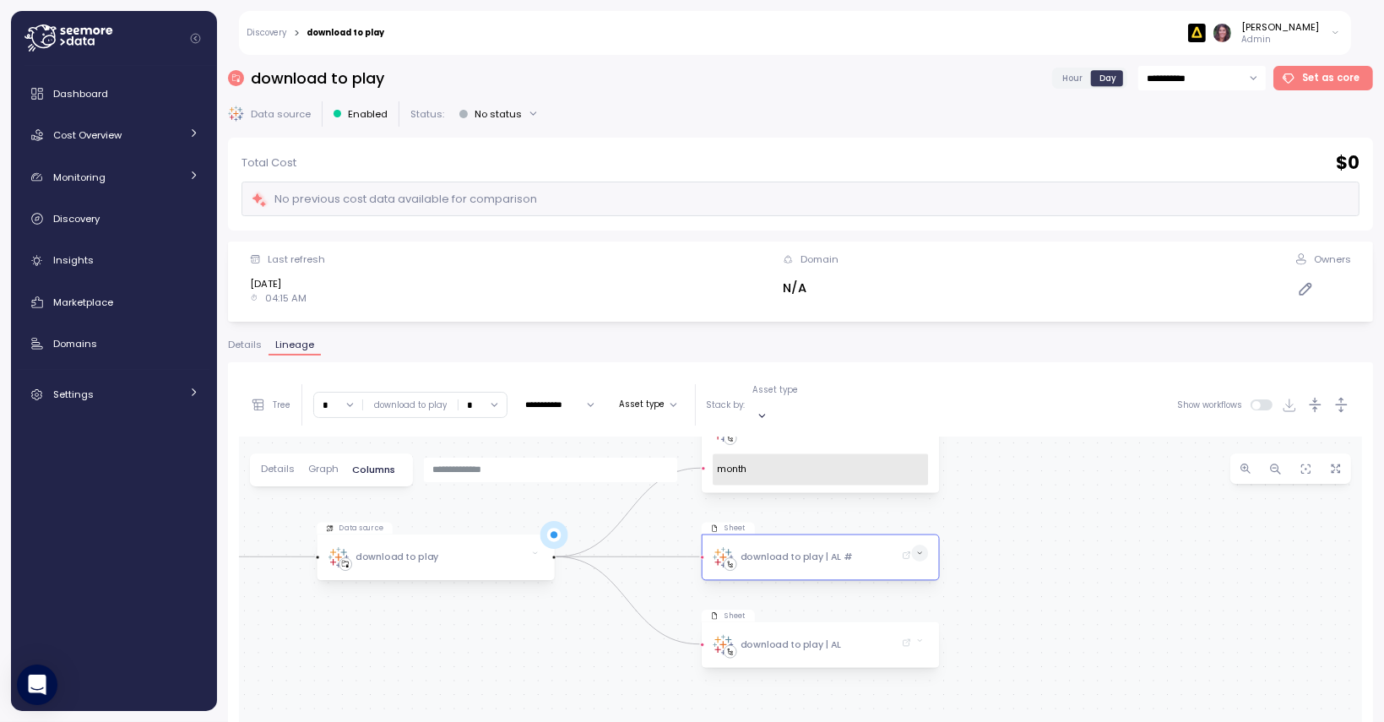
click at [919, 552] on icon at bounding box center [919, 553] width 3 height 2
